Goal: Task Accomplishment & Management: Use online tool/utility

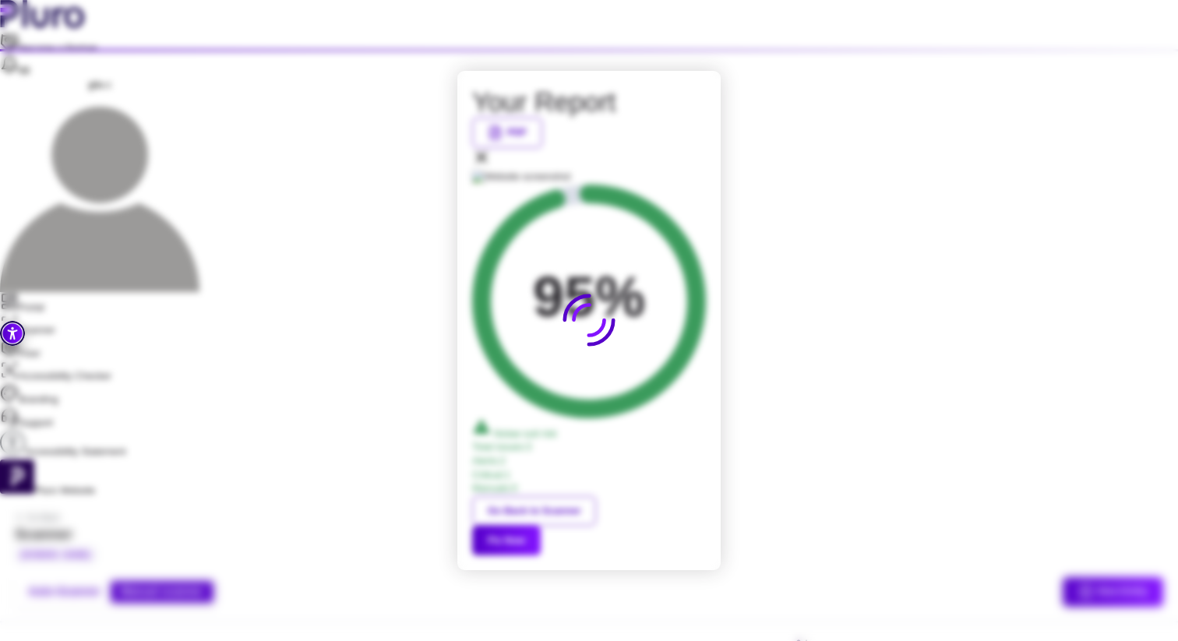
click at [491, 167] on icon at bounding box center [481, 157] width 19 height 19
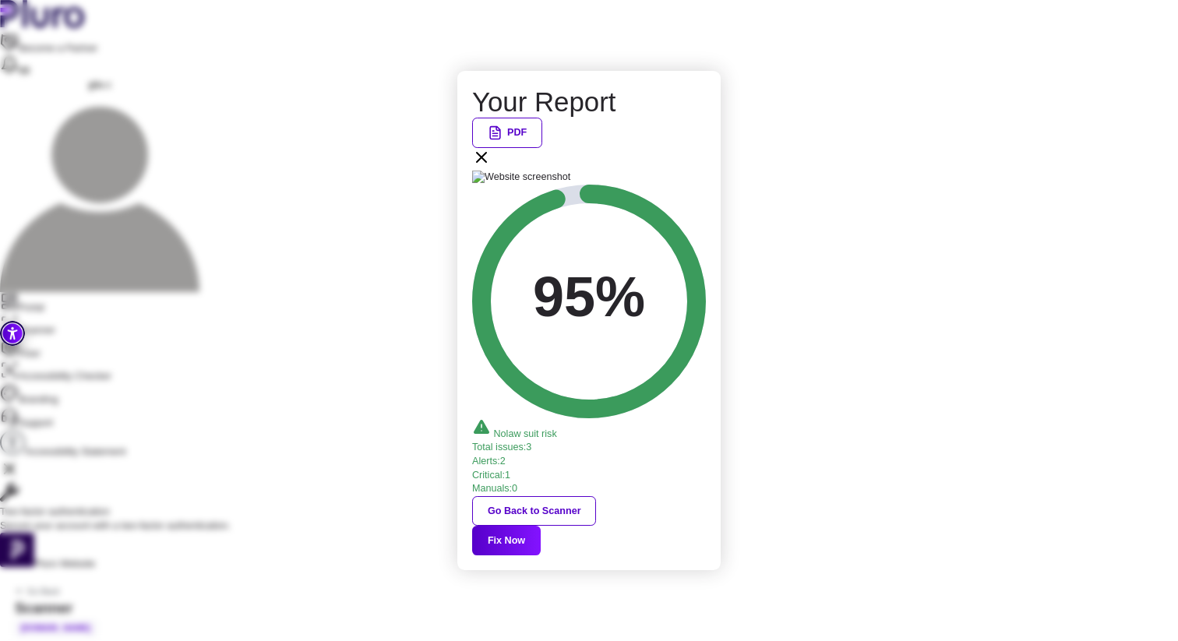
click at [541, 526] on button "Fix Now" at bounding box center [506, 541] width 69 height 30
click at [491, 167] on icon at bounding box center [481, 157] width 19 height 19
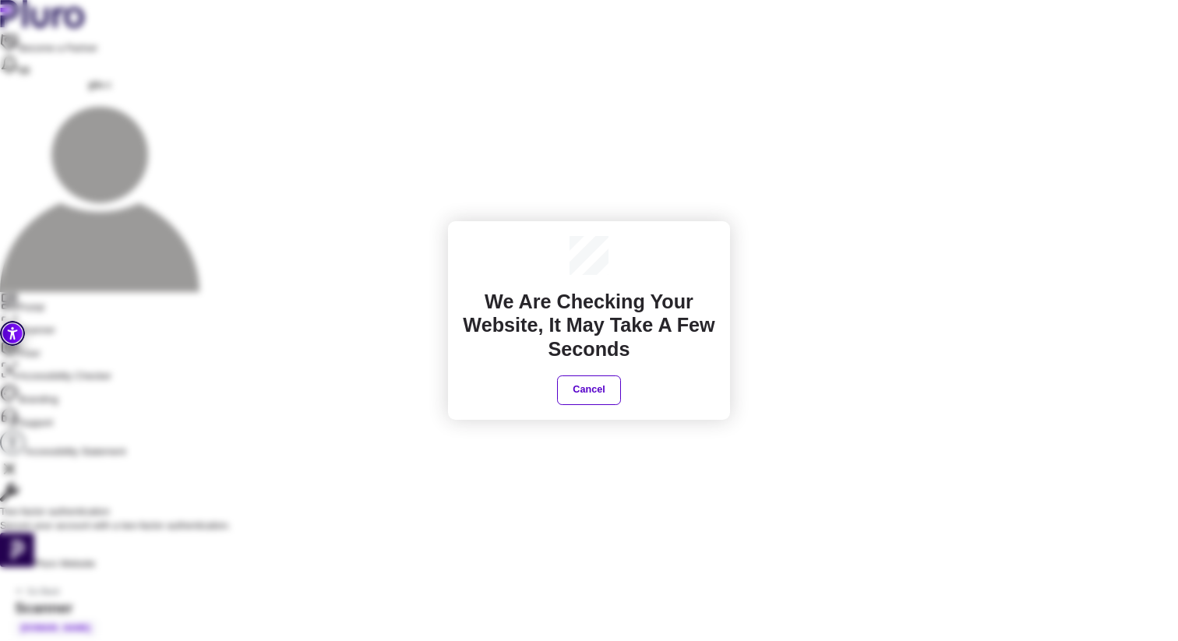
click at [610, 61] on div "We are checking your website, It may take a few seconds Cancel" at bounding box center [589, 320] width 1178 height 641
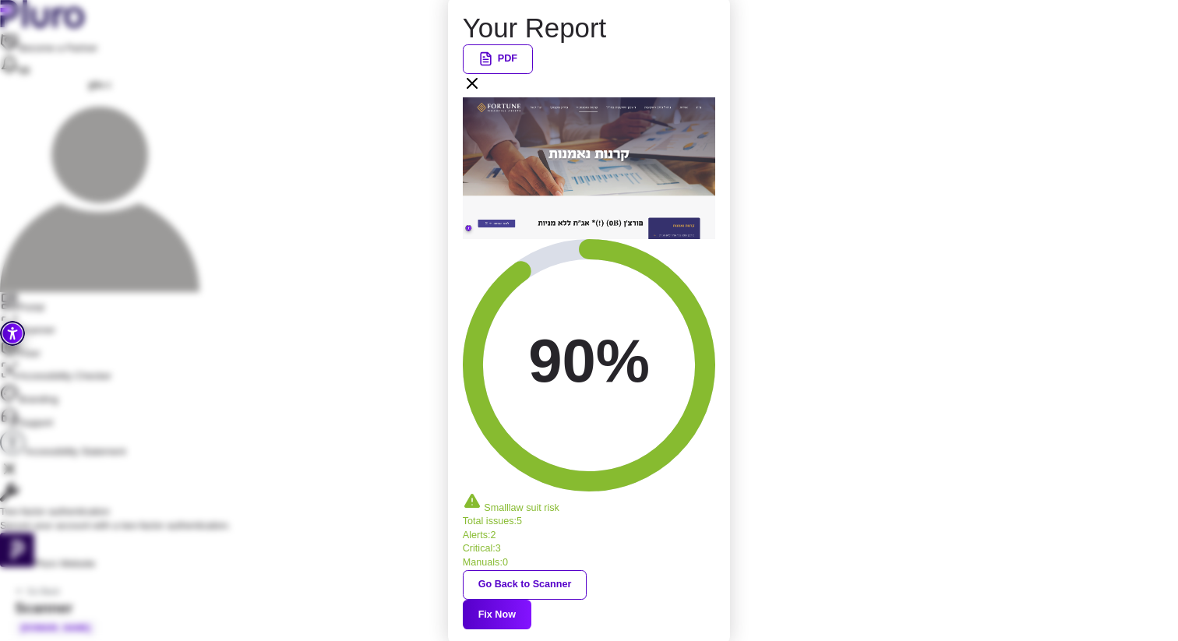
click at [531, 600] on button "Fix Now" at bounding box center [497, 615] width 69 height 30
click at [477, 88] on icon at bounding box center [471, 83] width 9 height 9
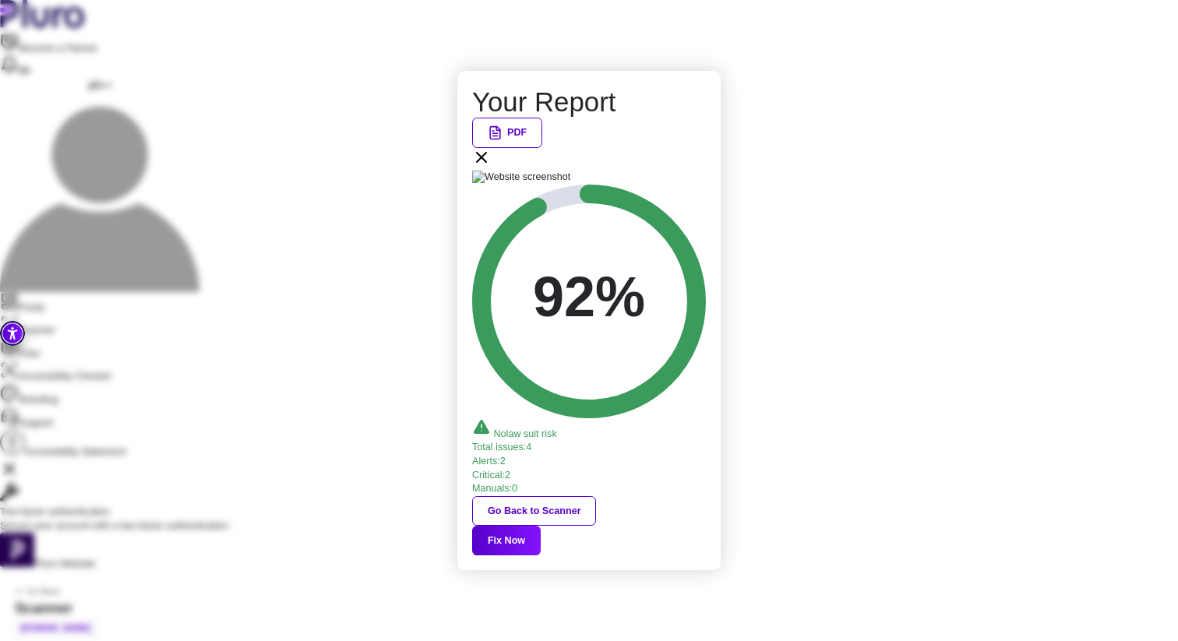
click at [491, 167] on icon at bounding box center [481, 157] width 19 height 19
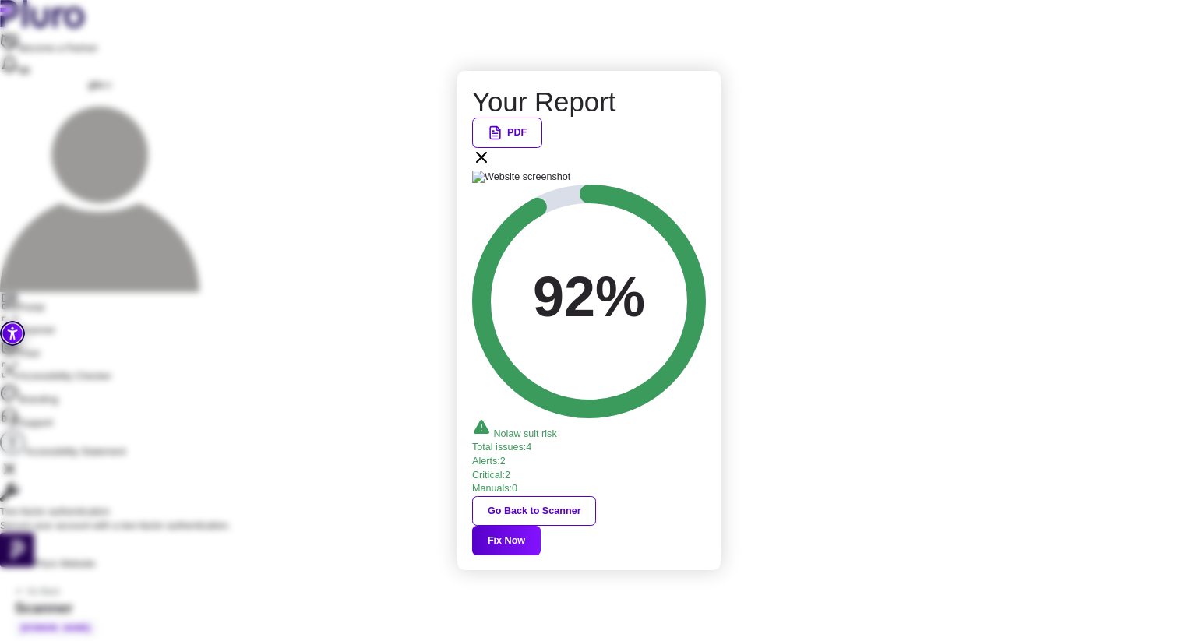
click at [542, 147] on button "PDF" at bounding box center [507, 133] width 70 height 30
click at [706, 171] on div "PDF" at bounding box center [589, 144] width 234 height 53
click at [491, 167] on icon at bounding box center [481, 157] width 19 height 19
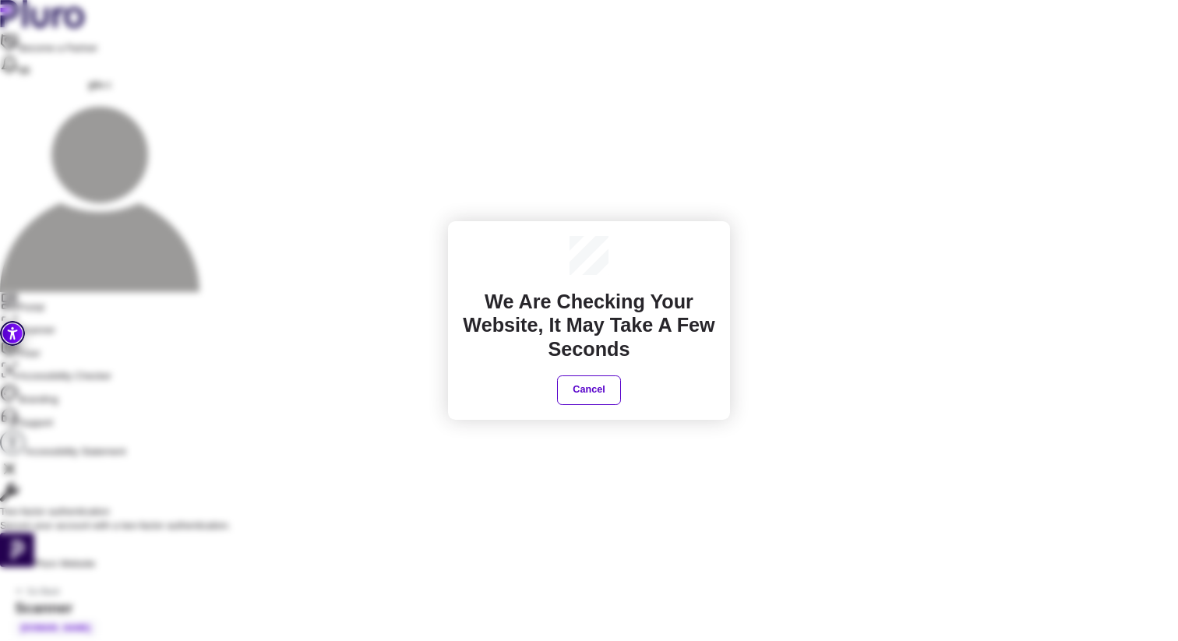
drag, startPoint x: 468, startPoint y: 506, endPoint x: 487, endPoint y: 471, distance: 39.7
click at [487, 471] on div "We are checking your website, It may take a few seconds Cancel" at bounding box center [589, 320] width 1178 height 641
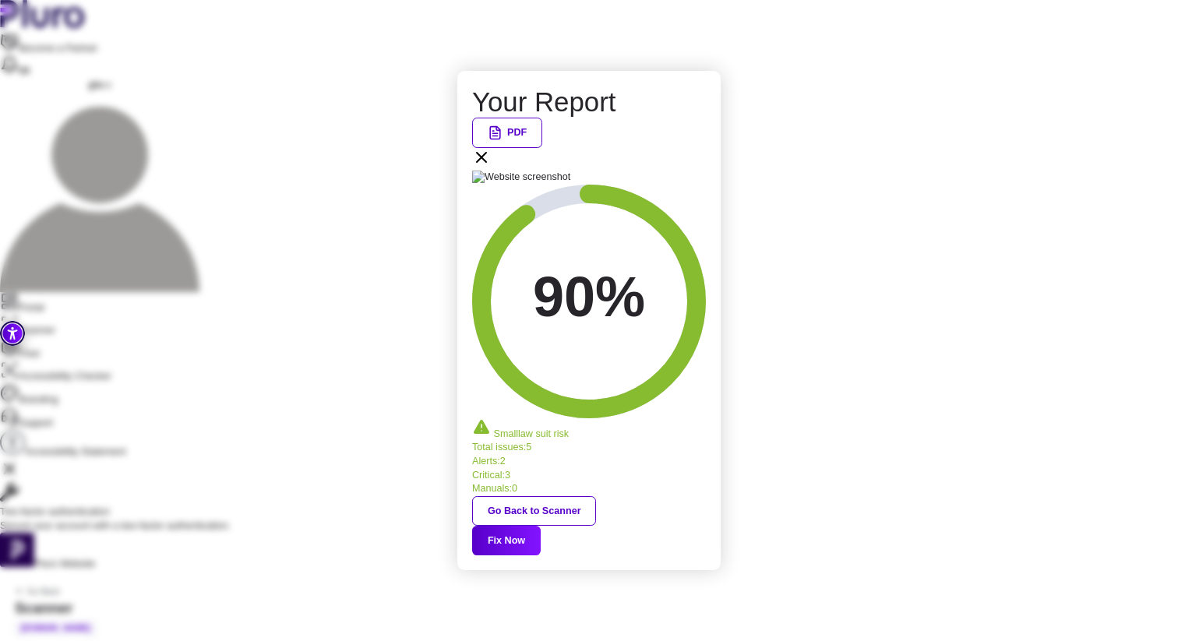
drag, startPoint x: 674, startPoint y: 455, endPoint x: 658, endPoint y: 233, distance: 222.6
click at [658, 234] on div "Your Report PDF 90% Small law suit risk Total issues : 5 Alerts : 2 Critical : …" at bounding box center [589, 321] width 234 height 471
click at [542, 147] on button "PDF" at bounding box center [507, 133] width 70 height 30
click at [541, 526] on button "Fix Now" at bounding box center [506, 541] width 69 height 30
click at [491, 167] on icon at bounding box center [481, 157] width 19 height 19
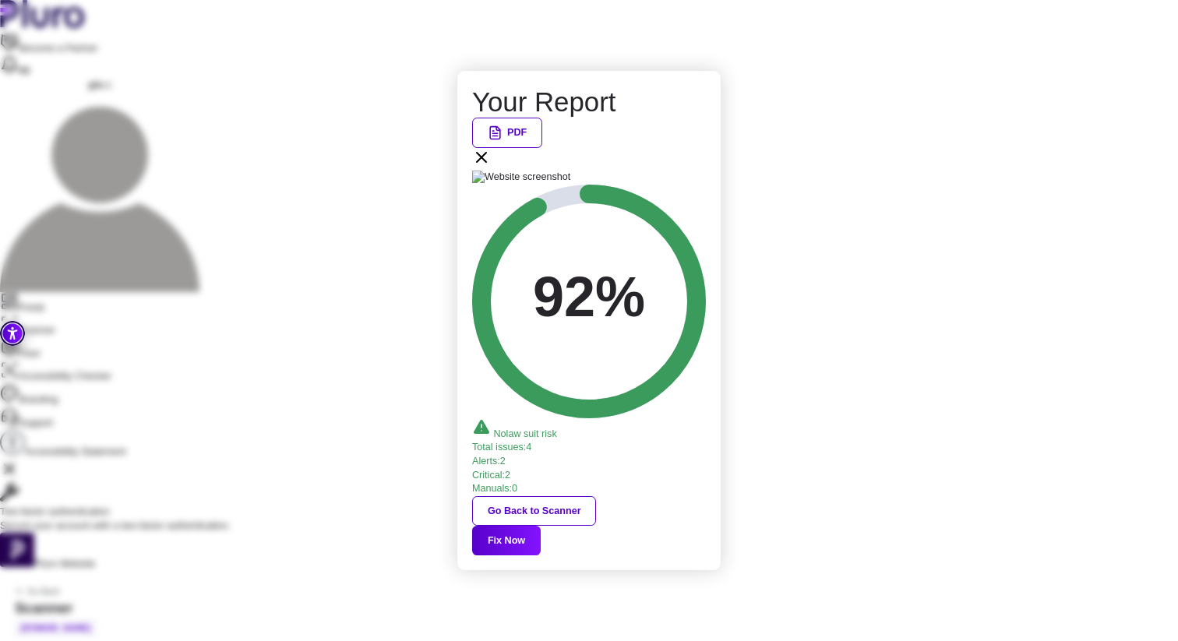
click at [662, 193] on div "Your Report PDF 92% No law suit risk Total issues : 4 Alerts : 2 Critical : 2 M…" at bounding box center [589, 321] width 234 height 471
click at [542, 147] on button "PDF" at bounding box center [507, 133] width 70 height 30
click at [491, 167] on icon at bounding box center [481, 157] width 19 height 19
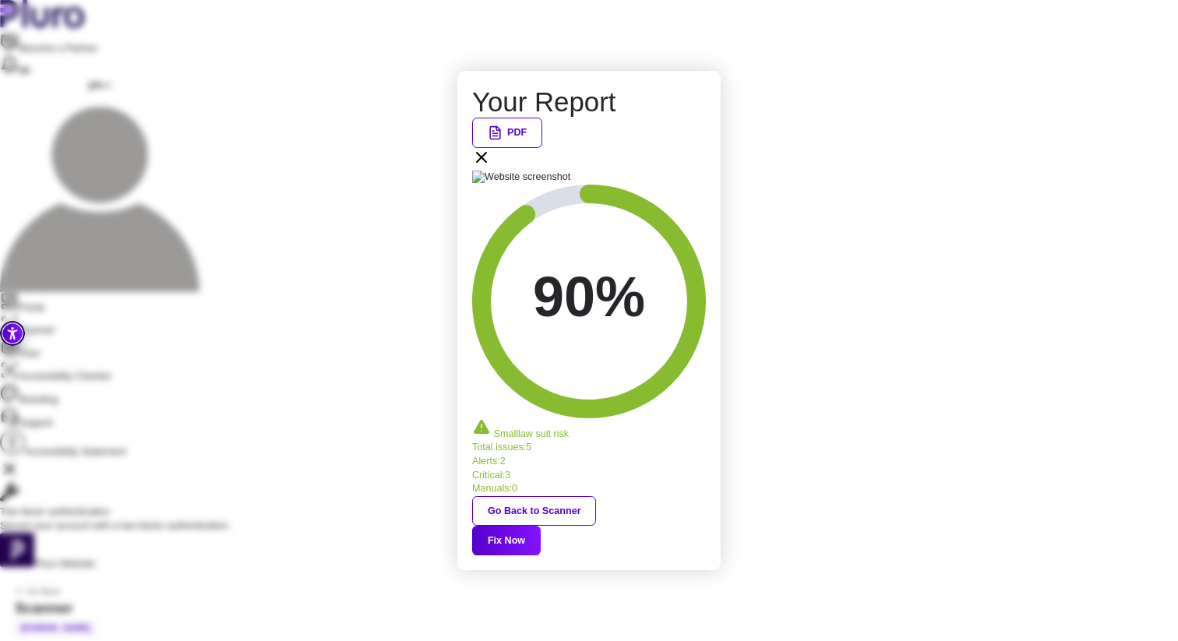
click at [541, 526] on button "Fix Now" at bounding box center [506, 541] width 69 height 30
click at [486, 162] on icon at bounding box center [481, 157] width 9 height 9
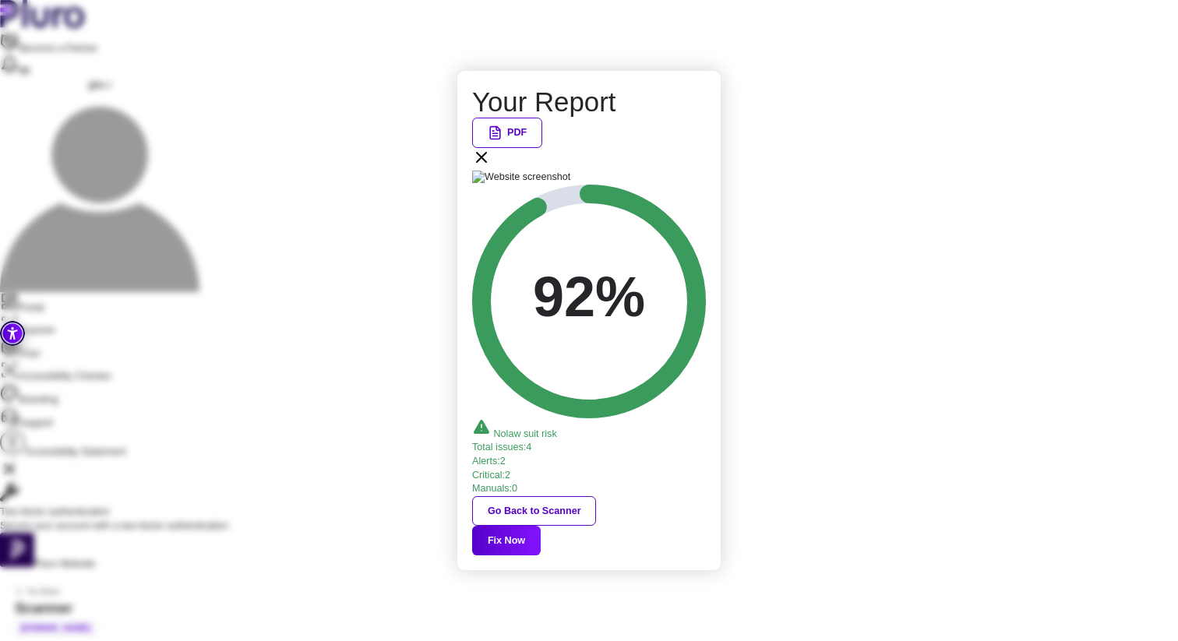
click at [541, 526] on button "Fix Now" at bounding box center [506, 541] width 69 height 30
click at [715, 175] on div "Your Report PDF 92% No law suit risk Total issues : 4 Alerts : 2 Critical : 2 M…" at bounding box center [588, 321] width 263 height 500
click at [491, 167] on icon at bounding box center [481, 157] width 19 height 19
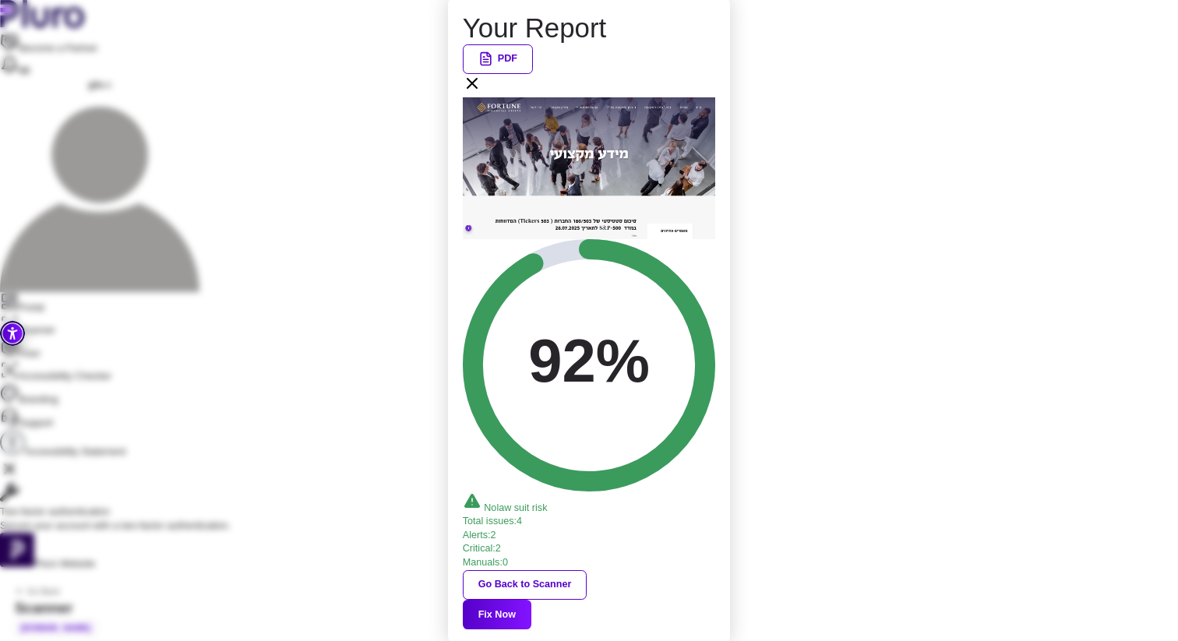
click at [481, 93] on icon at bounding box center [472, 83] width 19 height 19
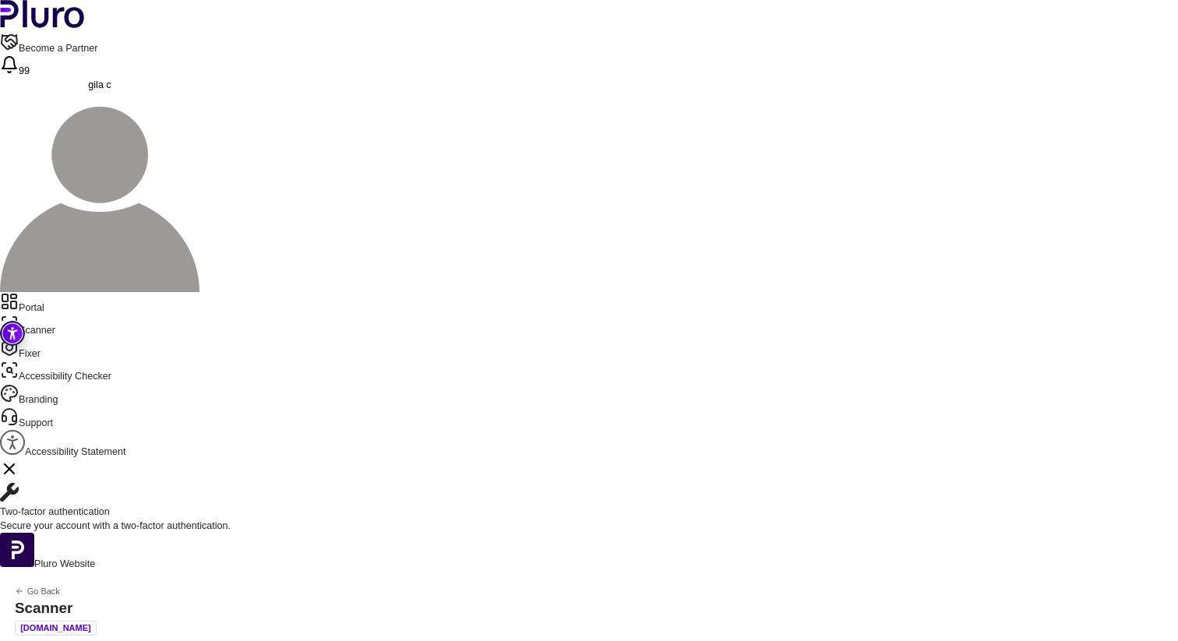
click at [87, 292] on nav "Portal Scanner Fixer Accessibility Checker Branding Support Accessibility State…" at bounding box center [589, 376] width 1178 height 168
click at [67, 292] on link "Portal" at bounding box center [589, 303] width 1178 height 23
type input "*******"
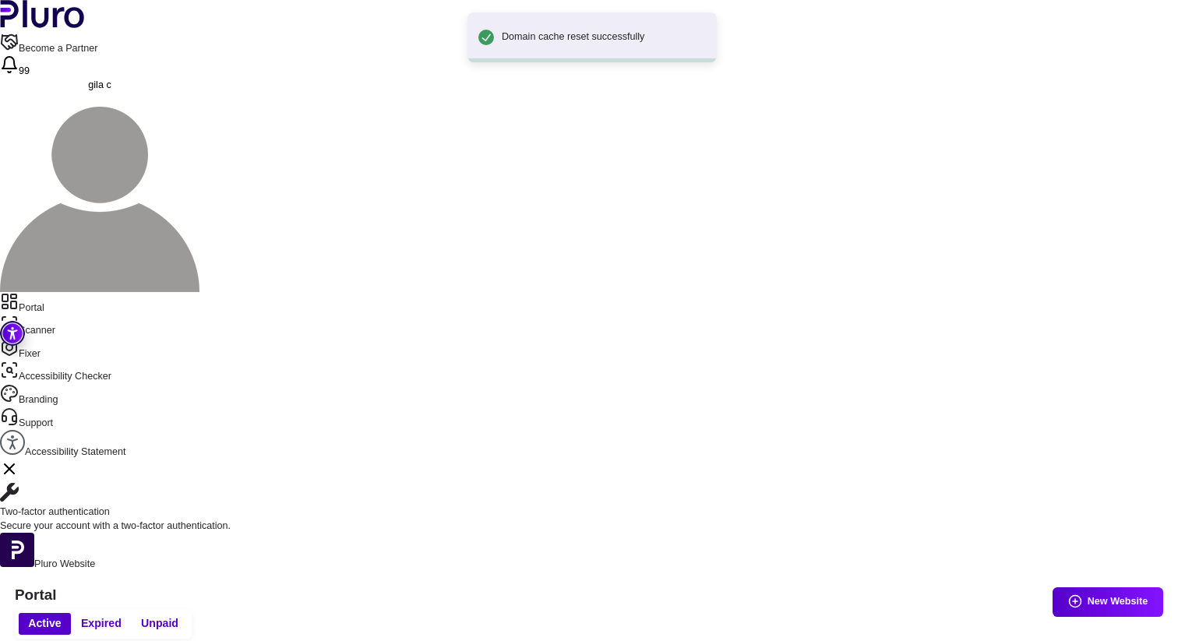
click at [73, 315] on link "Scanner" at bounding box center [589, 326] width 1178 height 23
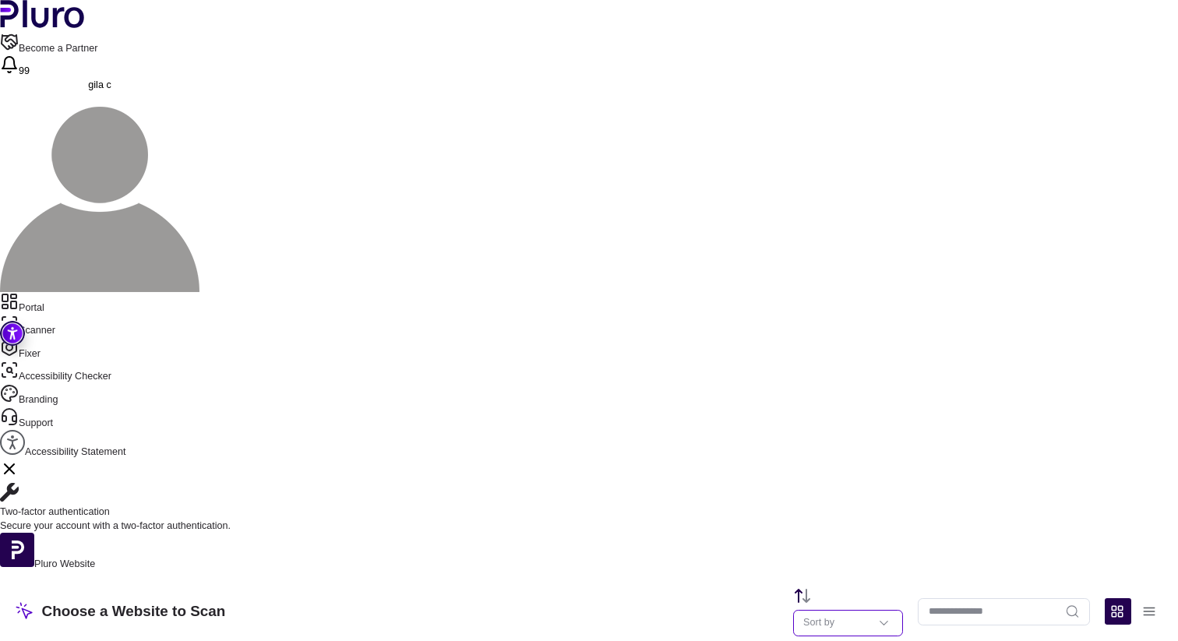
click at [834, 614] on input "Set sorting" at bounding box center [841, 623] width 76 height 18
click at [1014, 598] on input "Website Search" at bounding box center [1004, 611] width 172 height 27
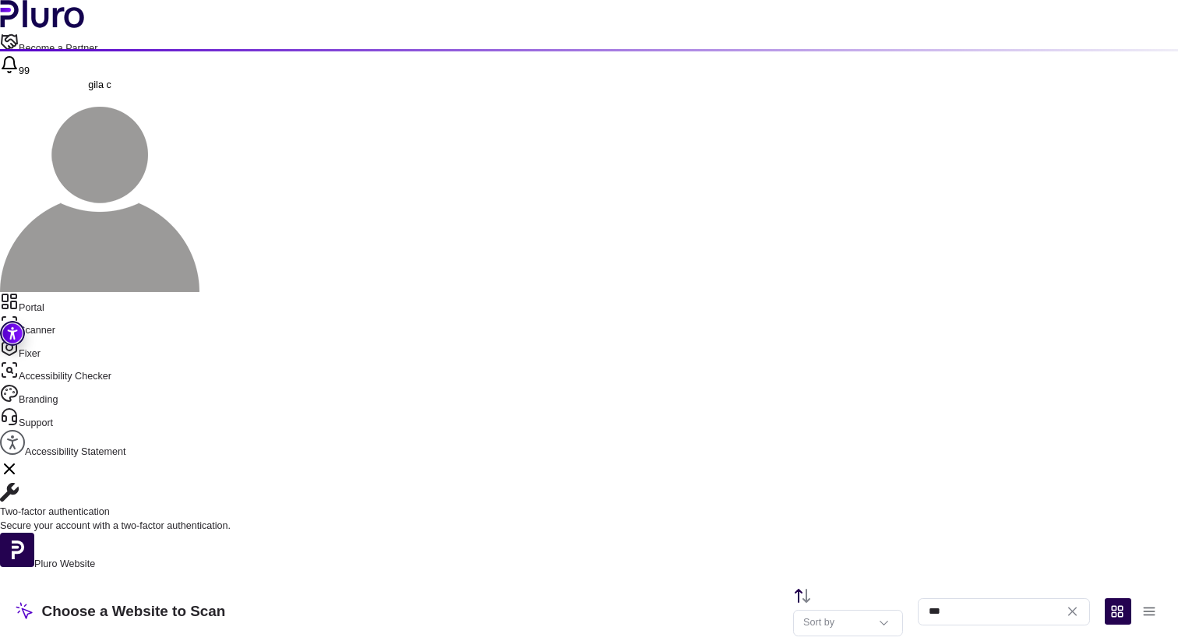
type input "***"
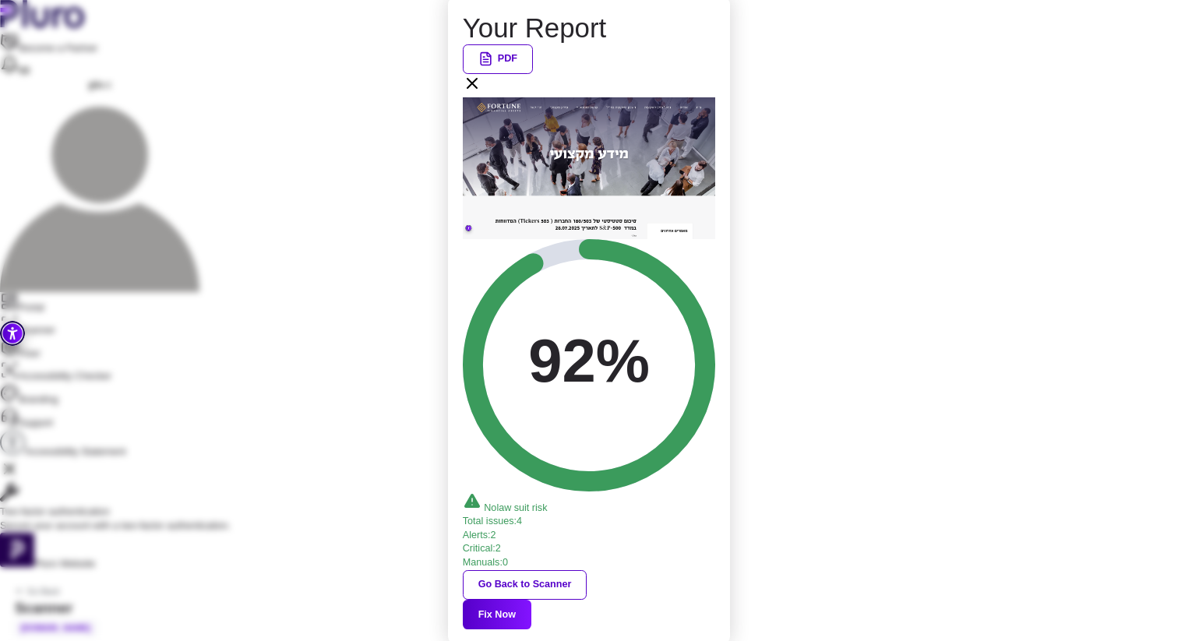
click at [533, 74] on button "PDF" at bounding box center [498, 59] width 70 height 30
click at [717, 181] on div "Your Report PDF 92% No law suit risk Total issues : 4 Alerts : 2 Critical : 2 M…" at bounding box center [589, 320] width 282 height 647
click at [481, 93] on icon at bounding box center [472, 83] width 19 height 19
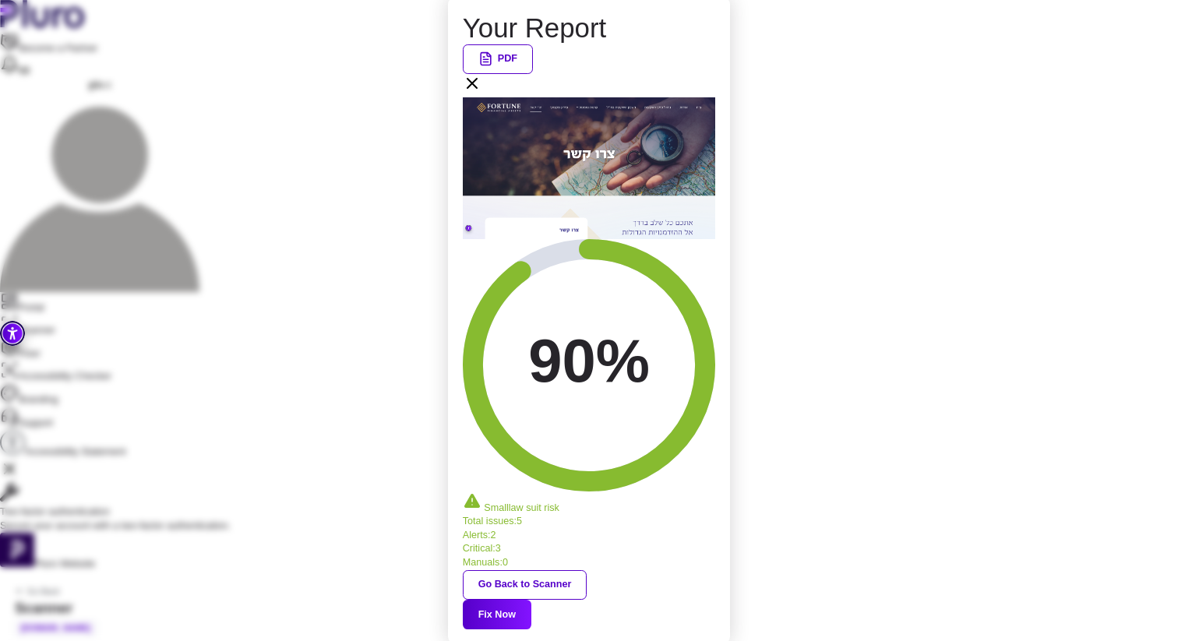
click at [533, 74] on button "PDF" at bounding box center [498, 59] width 70 height 30
click at [531, 600] on button "Fix Now" at bounding box center [497, 615] width 69 height 30
click at [481, 93] on icon at bounding box center [472, 83] width 19 height 19
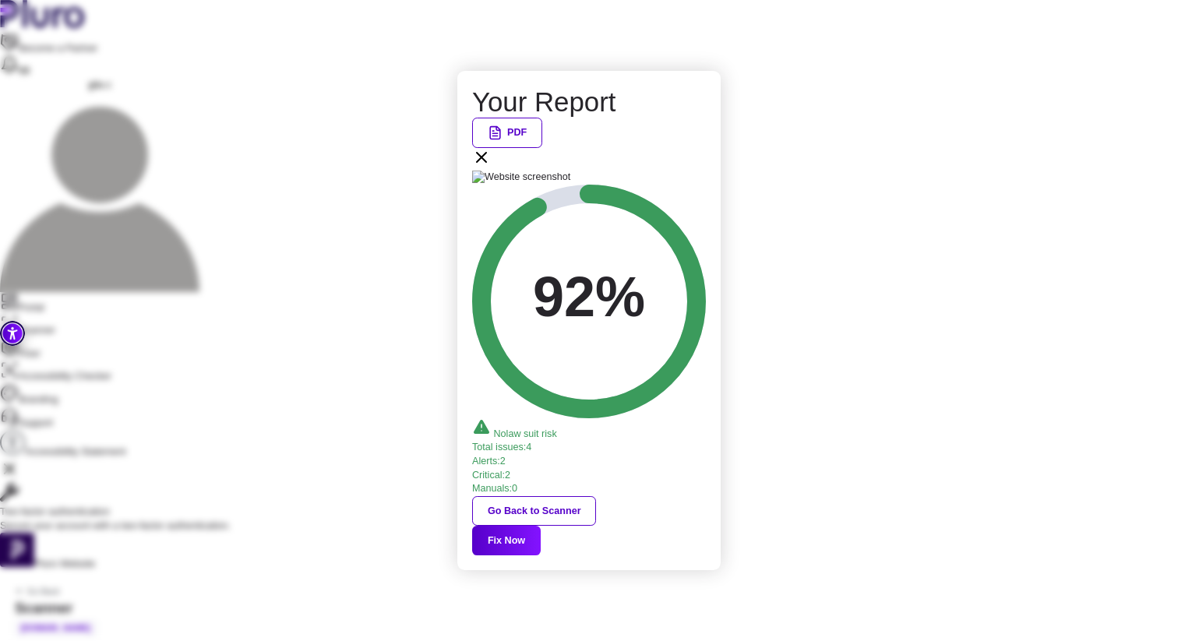
click at [491, 167] on icon at bounding box center [481, 157] width 19 height 19
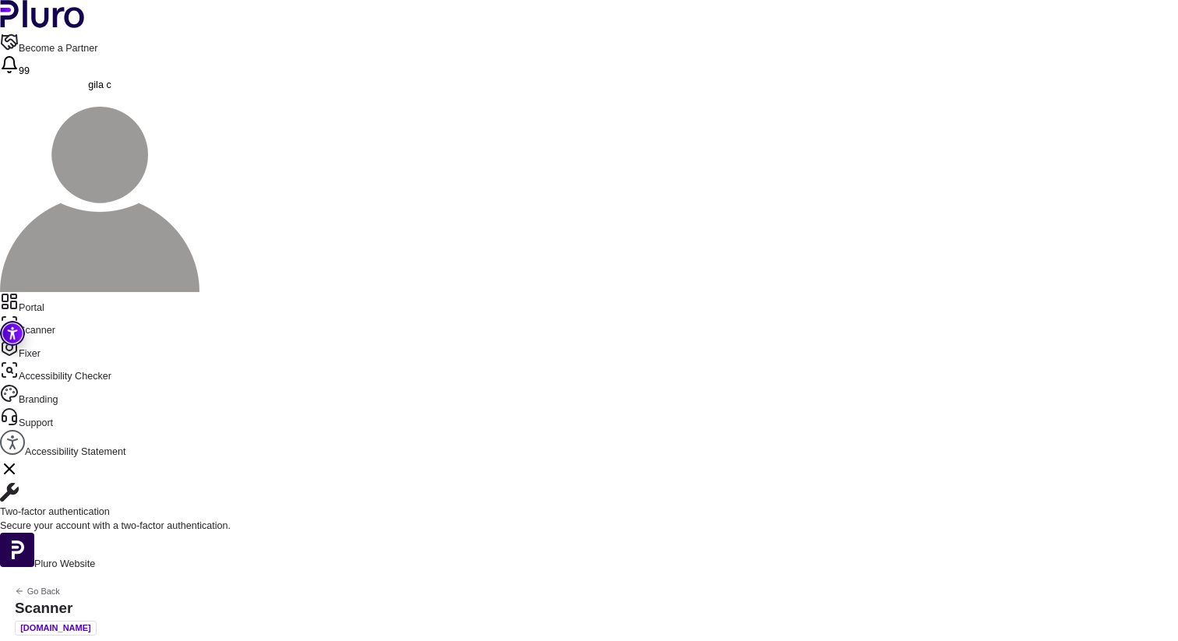
click at [79, 292] on link "Portal" at bounding box center [589, 303] width 1178 height 23
click at [83, 315] on link "Scanner" at bounding box center [589, 326] width 1178 height 23
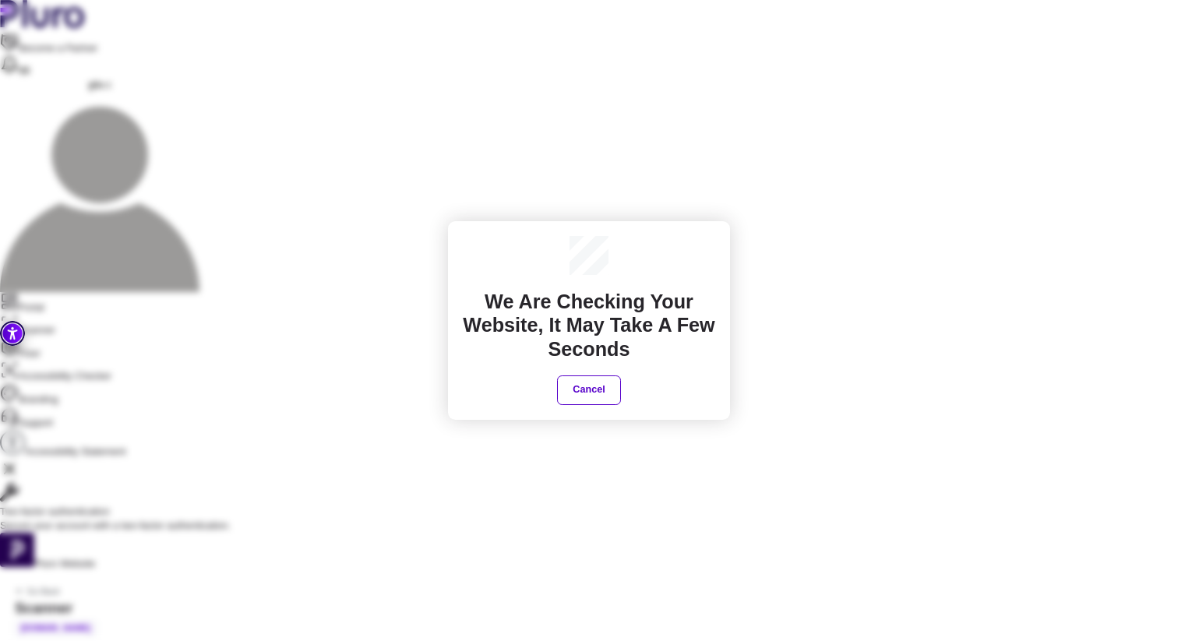
click at [553, 510] on div "We are checking your website, It may take a few seconds Cancel" at bounding box center [589, 320] width 1178 height 641
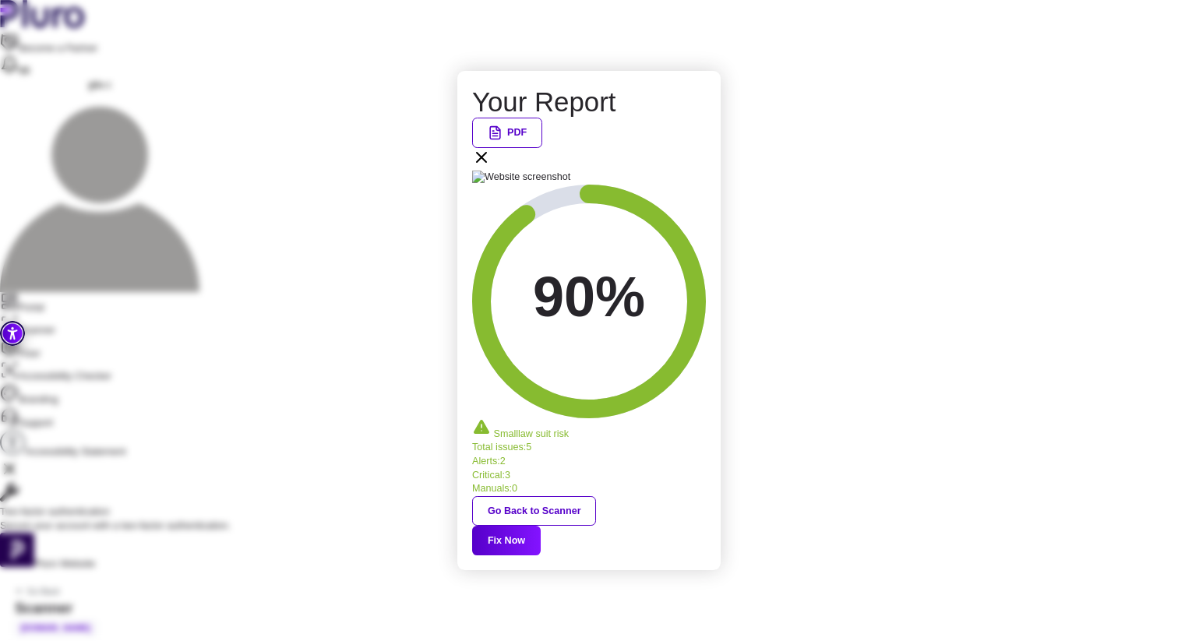
click at [541, 526] on button "Fix Now" at bounding box center [506, 541] width 69 height 30
click at [701, 171] on div "PDF" at bounding box center [589, 144] width 234 height 53
click at [491, 167] on icon at bounding box center [481, 157] width 19 height 19
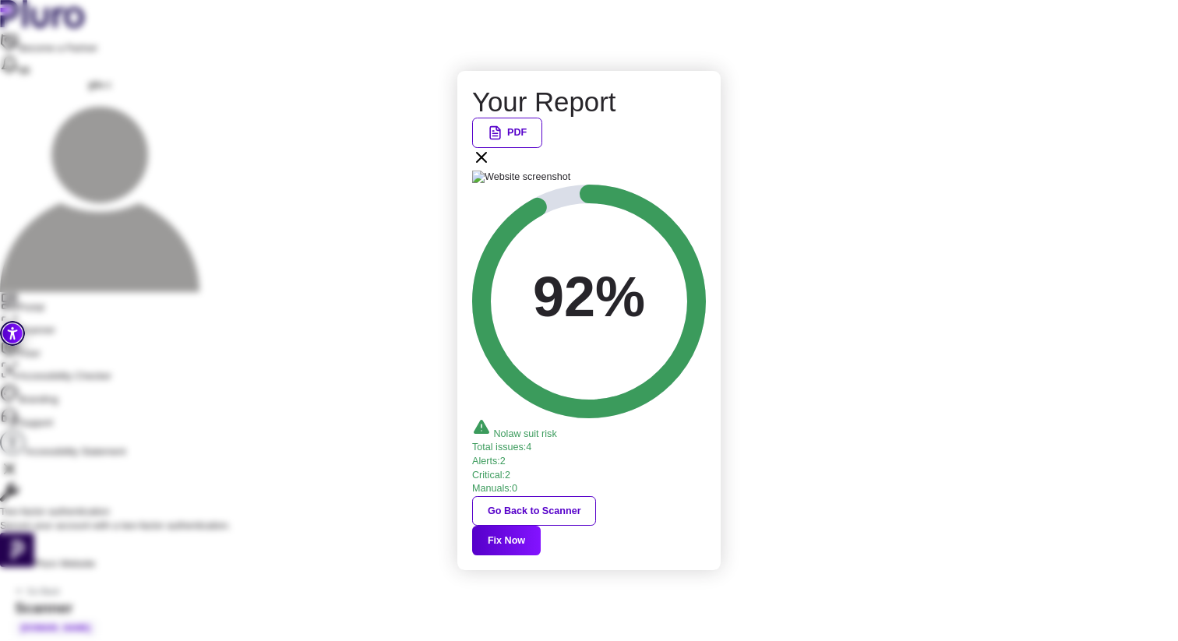
click at [542, 147] on button "PDF" at bounding box center [507, 133] width 70 height 30
click at [491, 167] on icon at bounding box center [481, 157] width 19 height 19
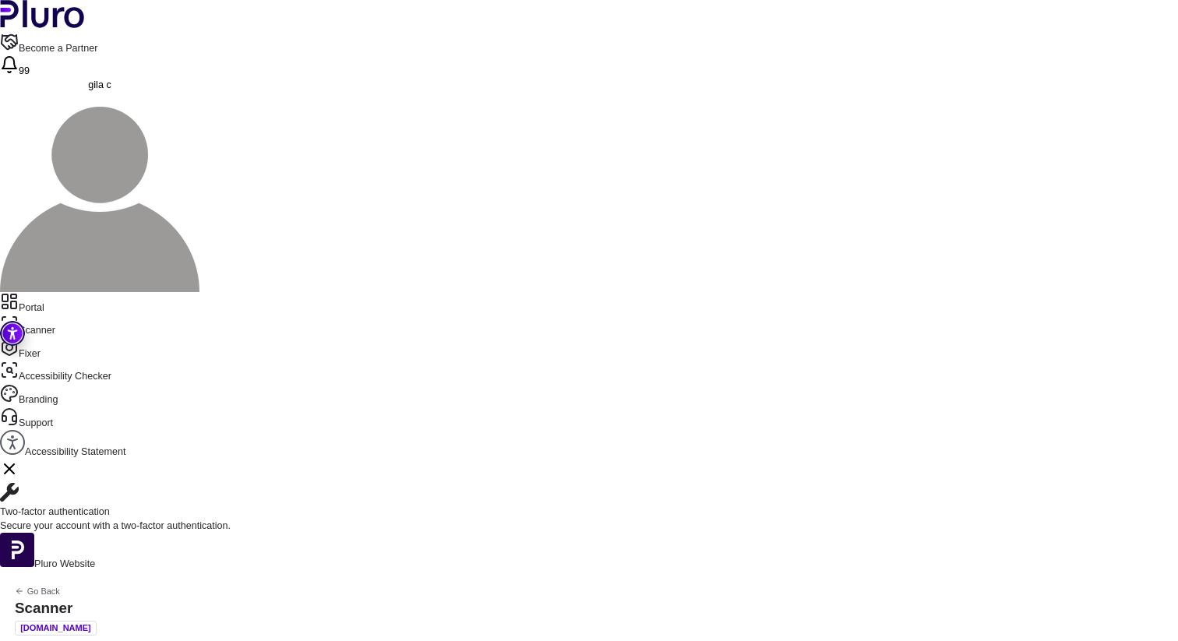
click at [62, 292] on aside "Portal Scanner Fixer Accessibility Checker Branding Support Accessibility State…" at bounding box center [589, 432] width 1178 height 280
click at [57, 292] on link "Portal" at bounding box center [589, 303] width 1178 height 23
